Goal: Find specific page/section: Find specific page/section

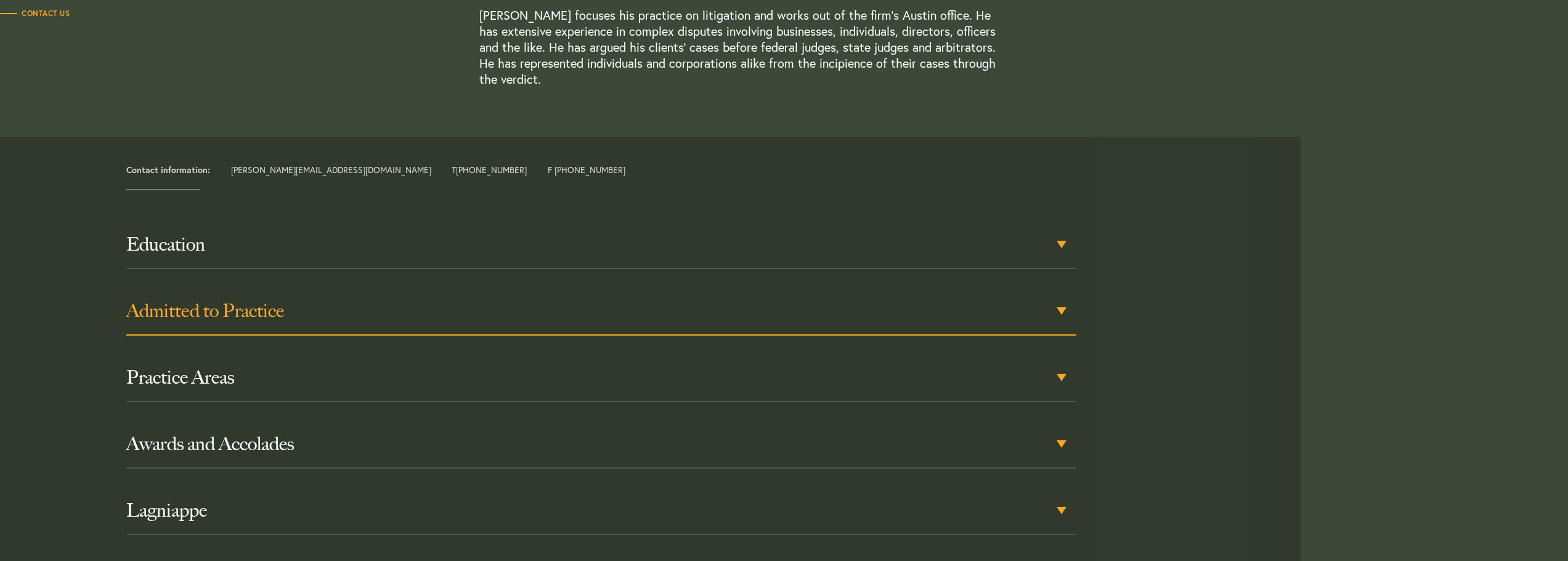
scroll to position [431, 0]
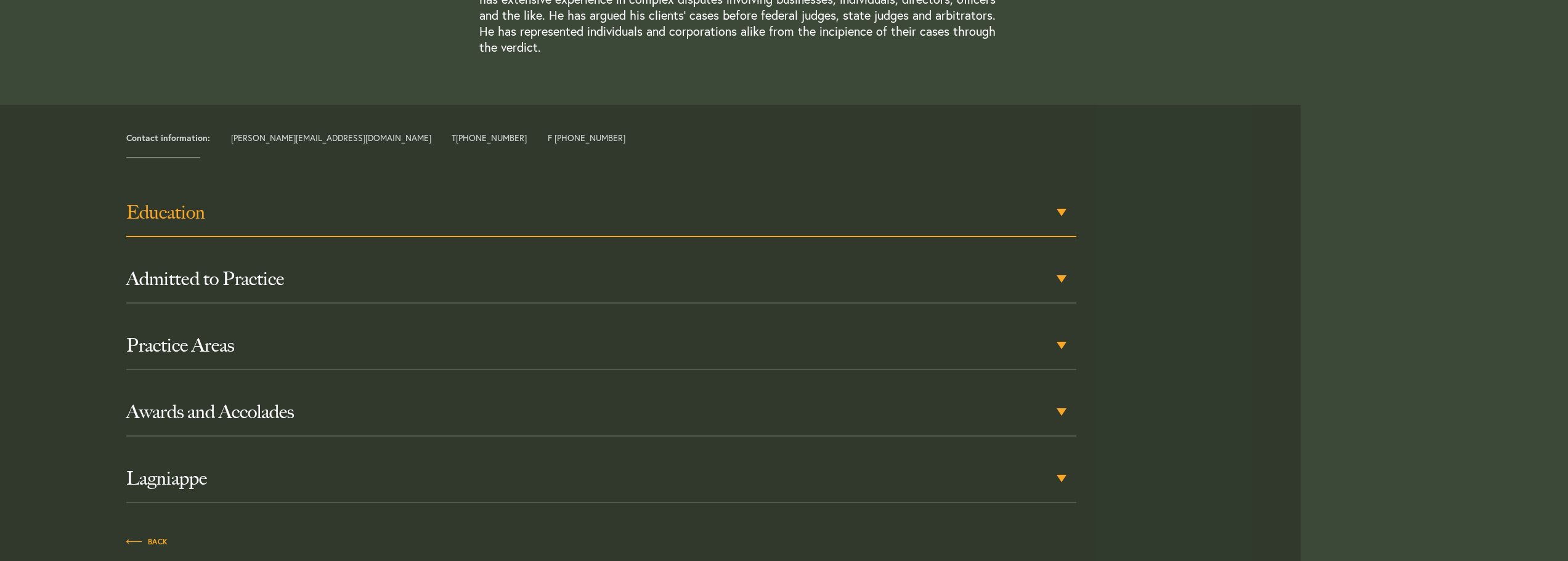
click at [369, 212] on h3 "Education" at bounding box center [601, 212] width 950 height 22
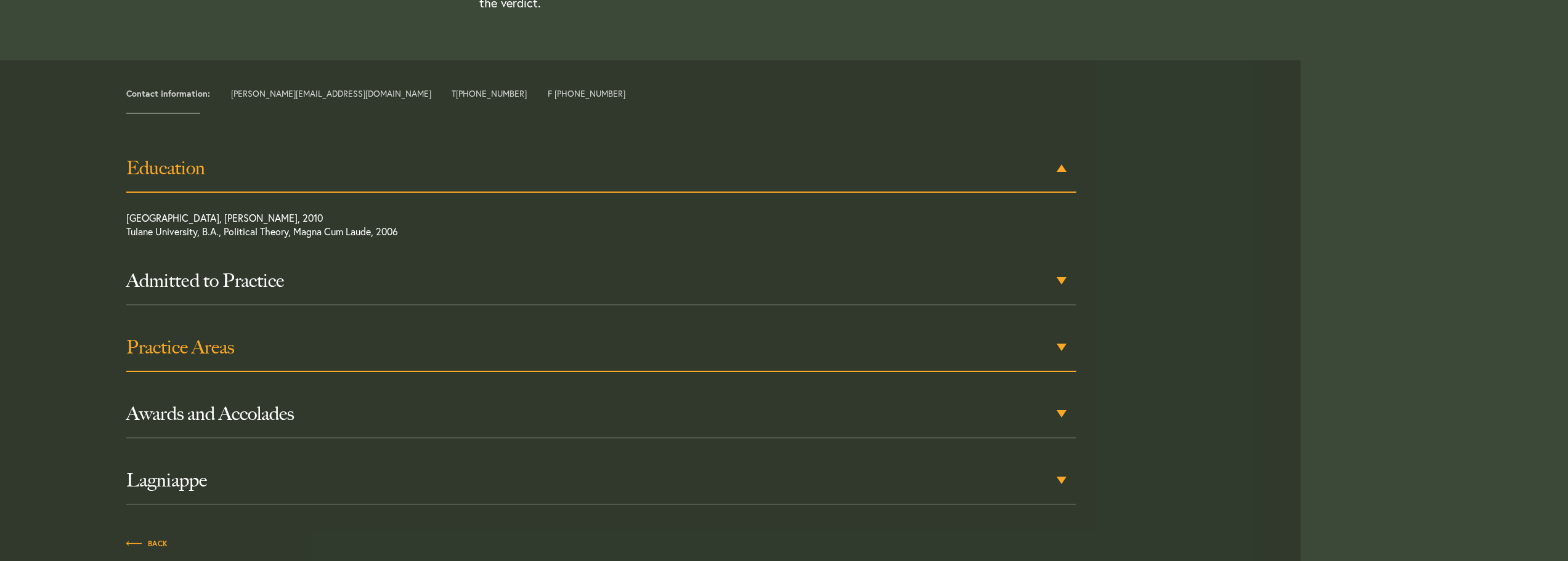
scroll to position [480, 0]
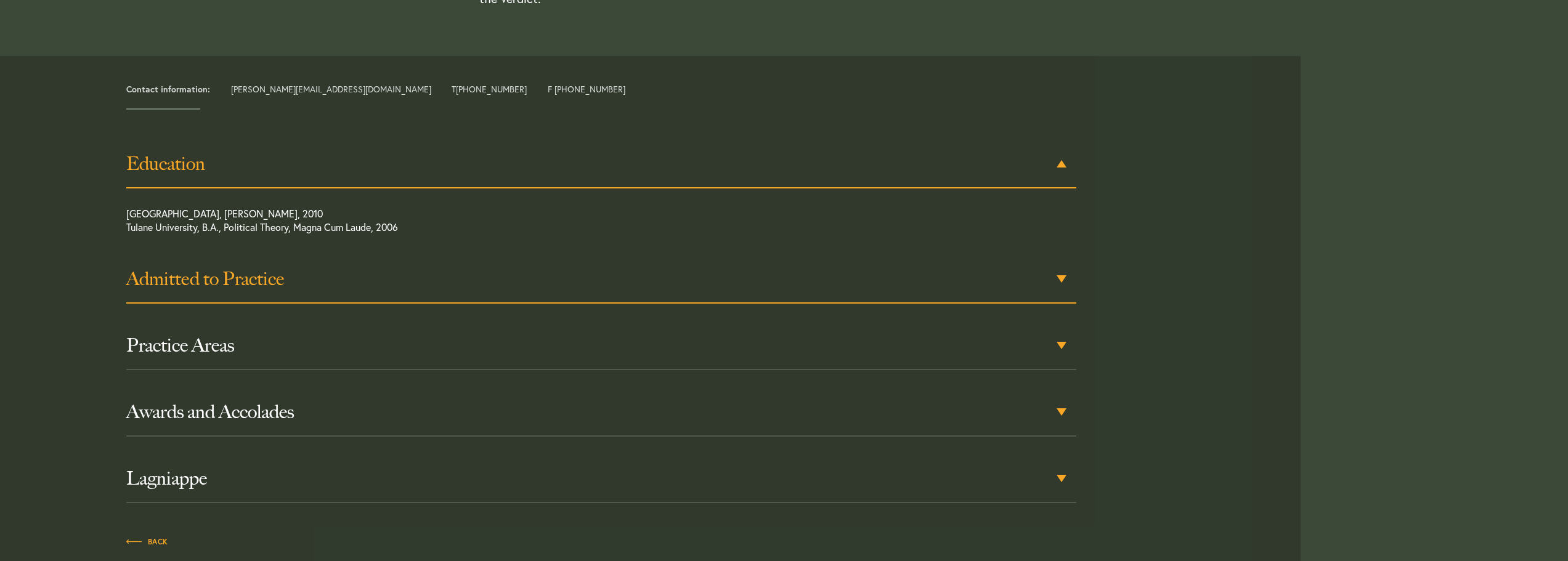
click at [380, 285] on h3 "Admitted to Practice" at bounding box center [601, 279] width 950 height 22
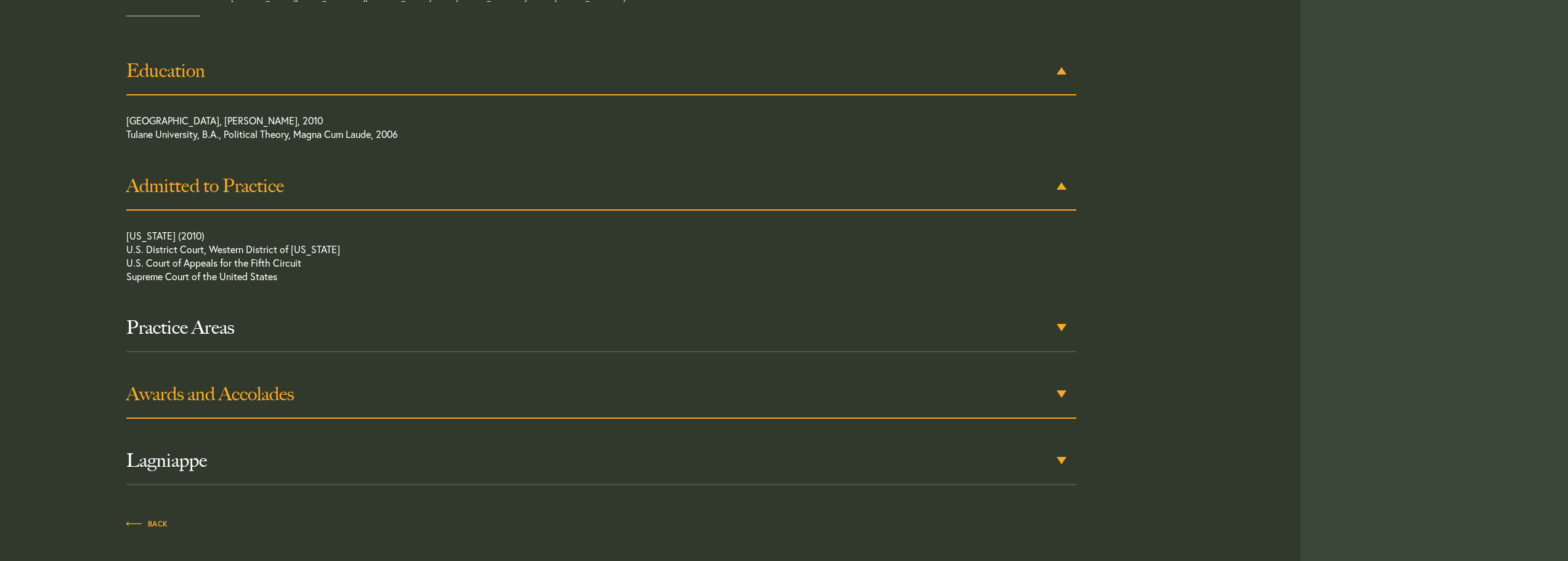
scroll to position [595, 0]
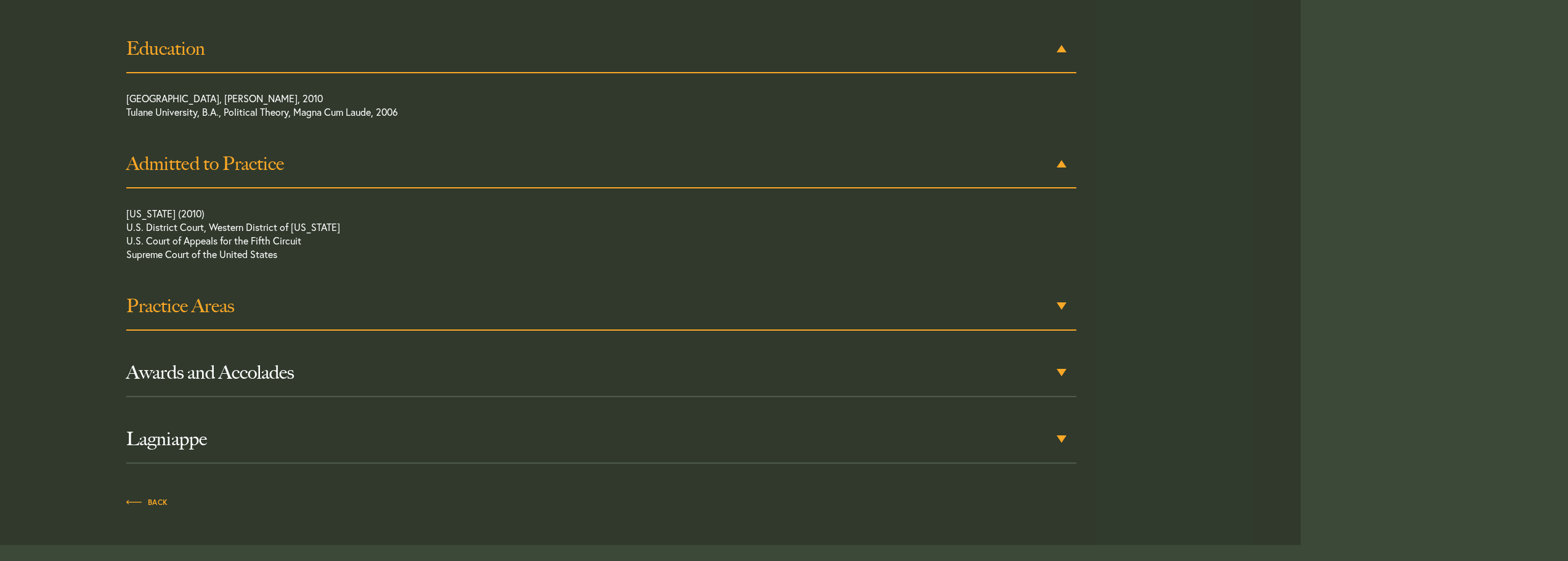
click at [384, 296] on h3 "Practice Areas" at bounding box center [601, 306] width 950 height 22
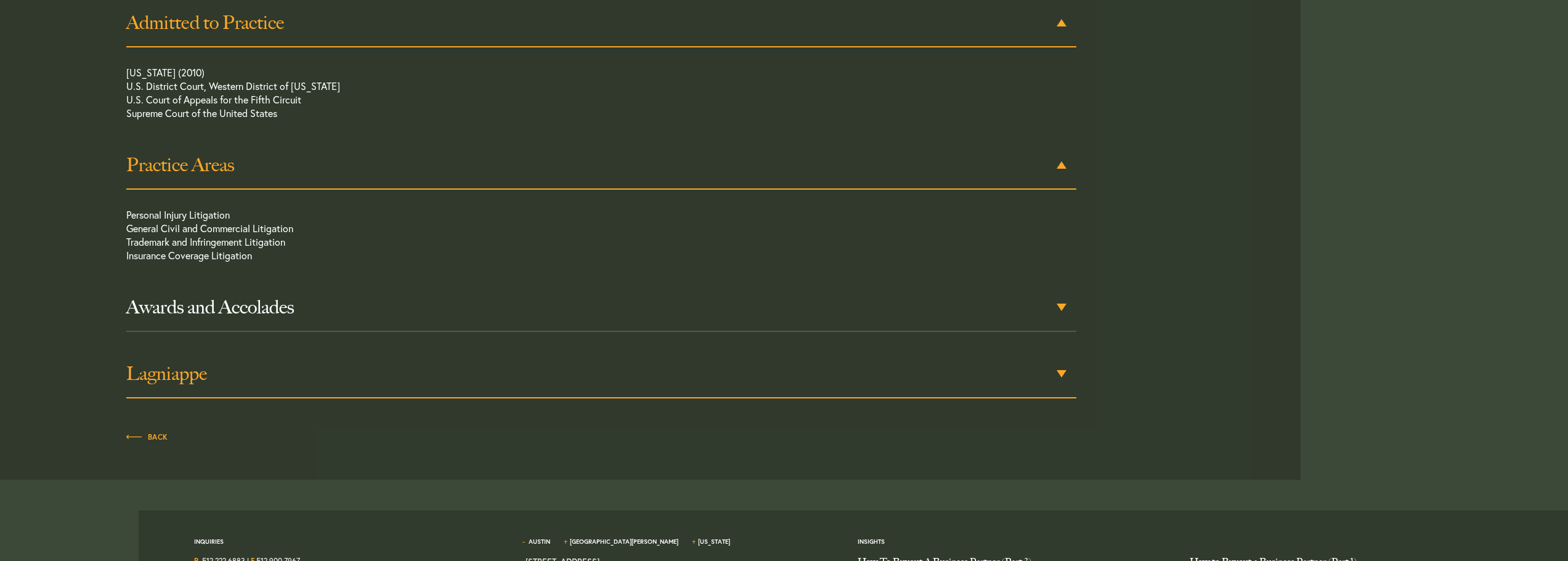
scroll to position [737, 0]
click at [428, 319] on div "Awards and Accolades" at bounding box center [601, 306] width 950 height 48
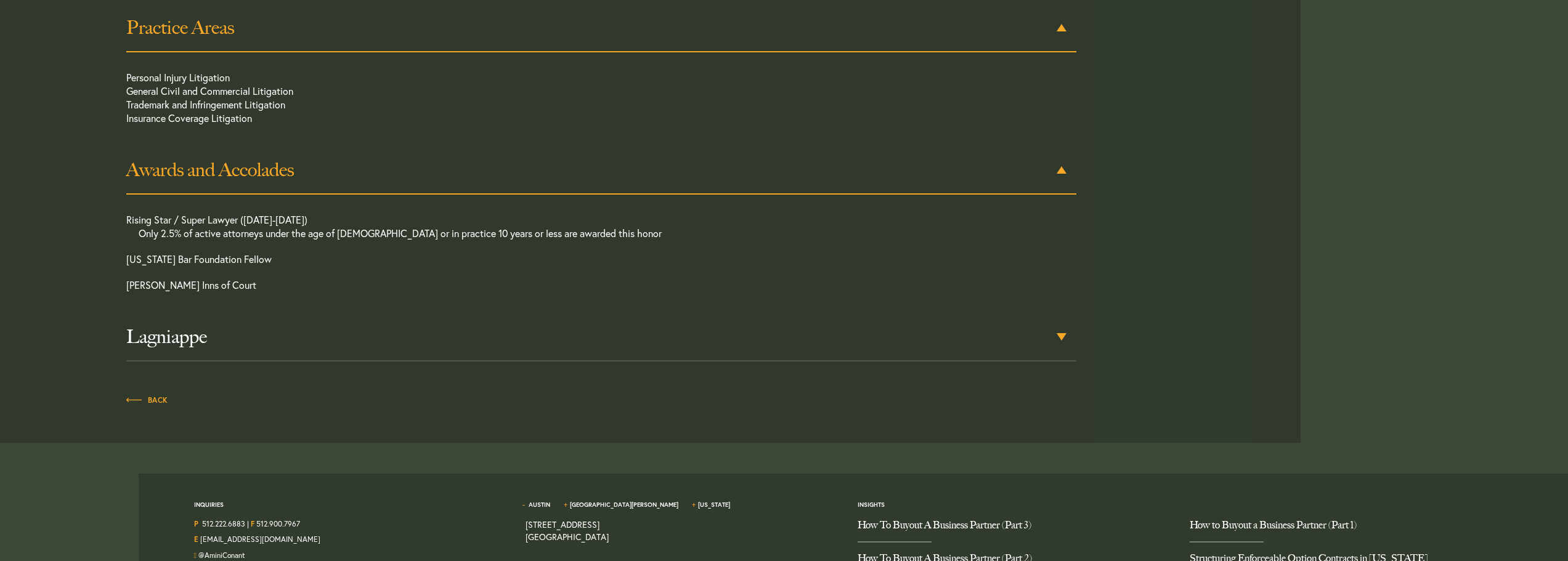
scroll to position [880, 0]
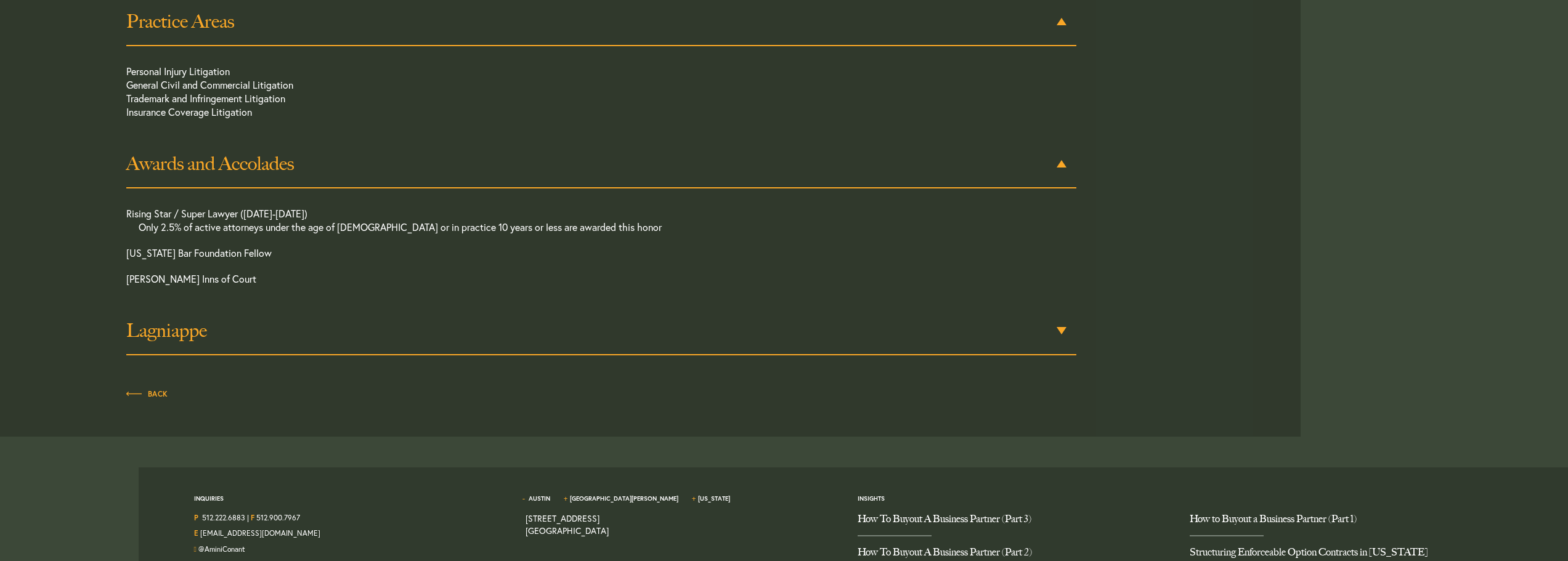
click at [443, 335] on h3 "Lagniappe" at bounding box center [601, 331] width 950 height 22
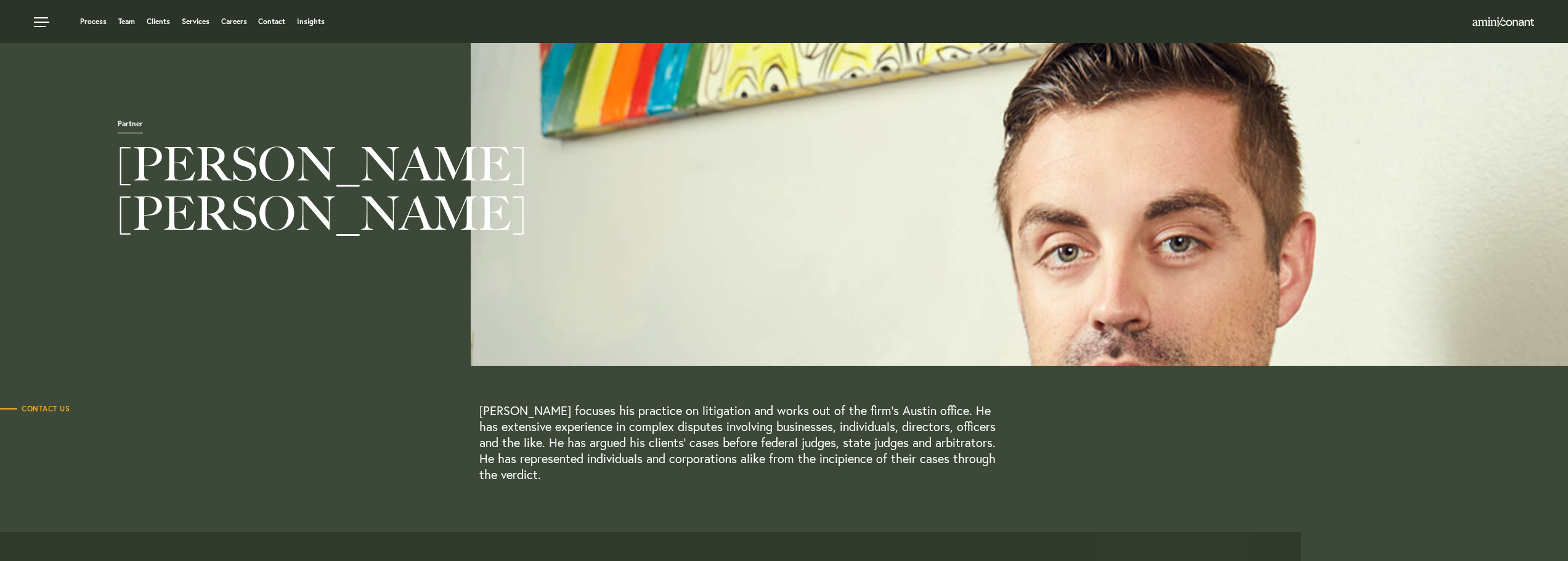
scroll to position [0, 0]
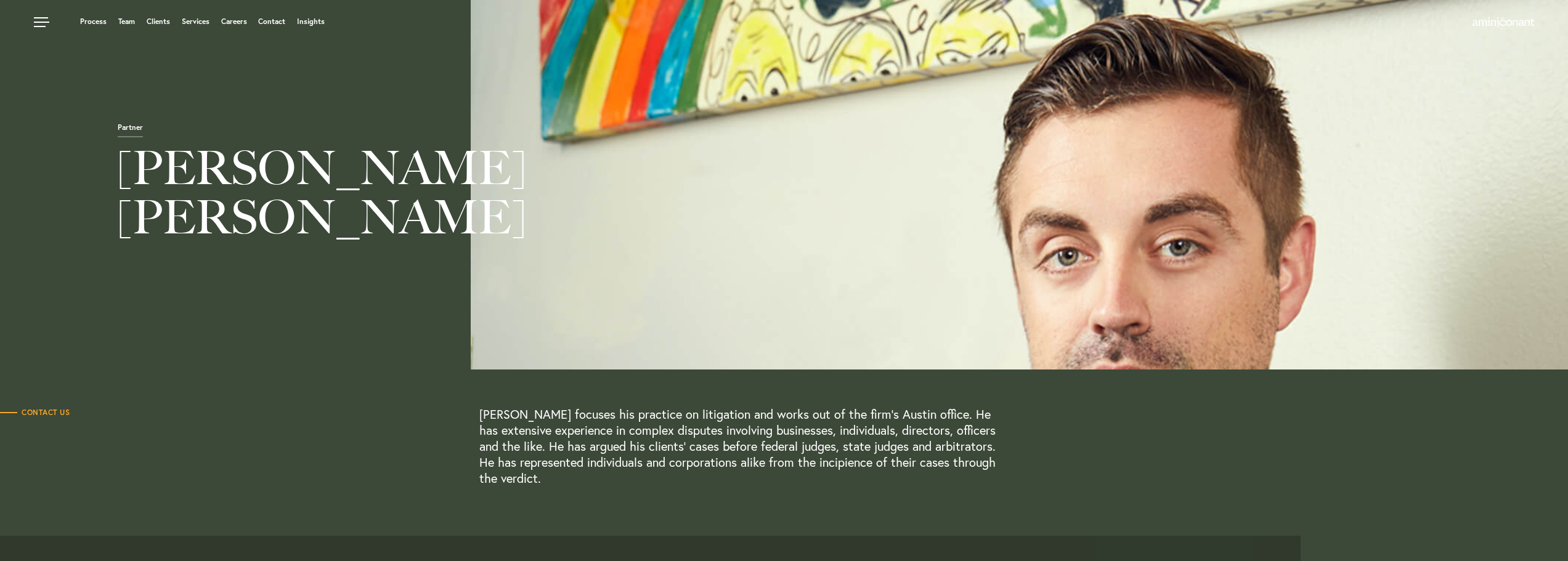
click at [1107, 234] on div at bounding box center [1019, 185] width 1098 height 369
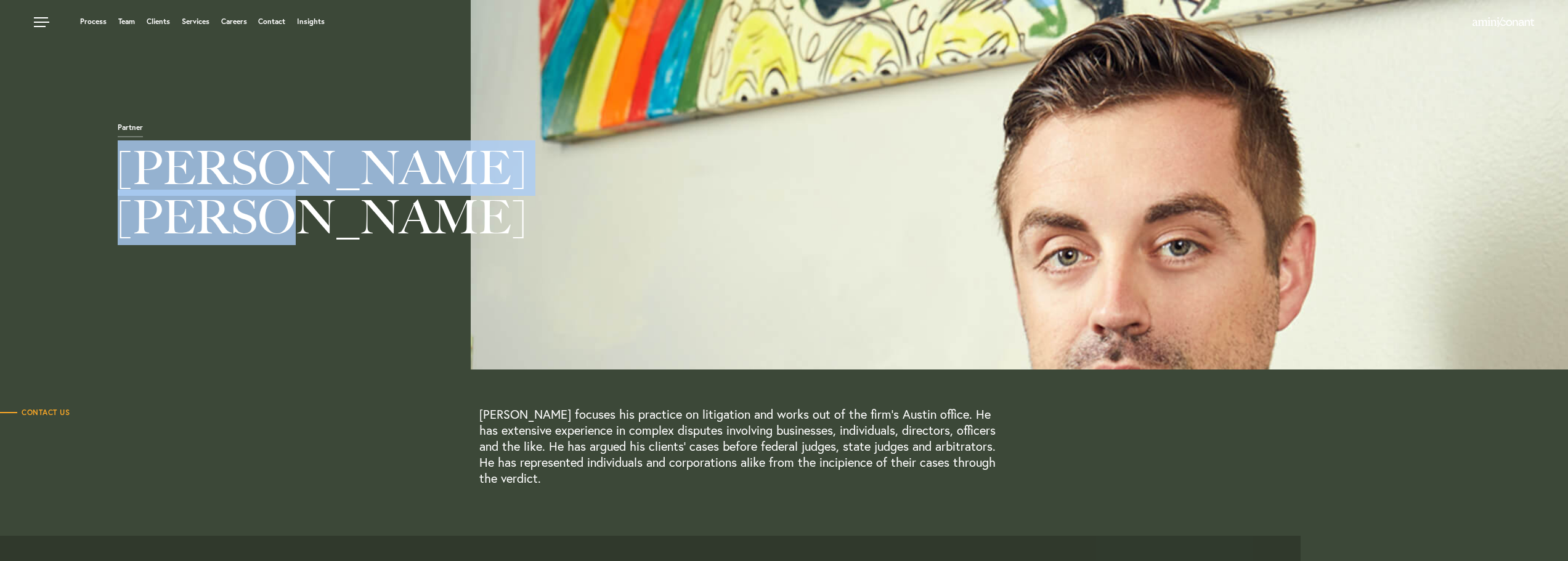
drag, startPoint x: 123, startPoint y: 157, endPoint x: 353, endPoint y: 248, distance: 247.3
click at [353, 248] on h1 "[PERSON_NAME]" at bounding box center [548, 196] width 1098 height 105
click at [358, 241] on h1 "[PERSON_NAME]" at bounding box center [548, 196] width 1098 height 105
